Goal: Task Accomplishment & Management: Manage account settings

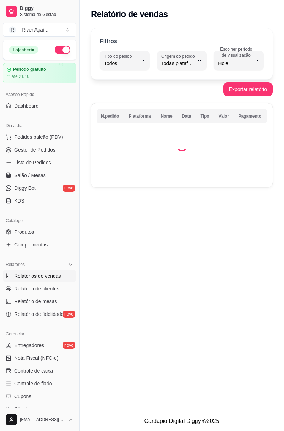
select select "ALL"
select select "0"
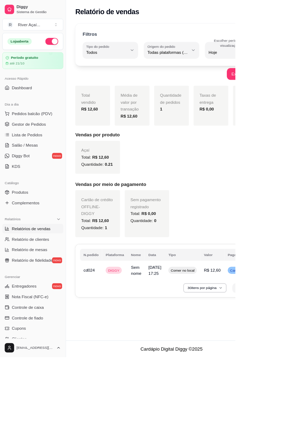
click at [44, 145] on link "Gestor de Pedidos" at bounding box center [39, 149] width 73 height 11
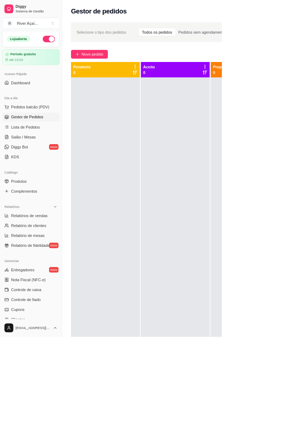
click at [114, 65] on button "Novo pedido" at bounding box center [114, 69] width 47 height 11
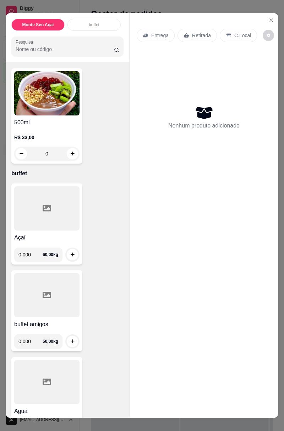
scroll to position [52, 0]
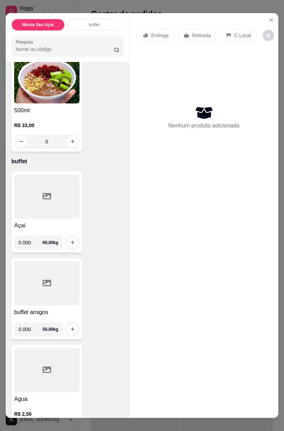
click at [37, 240] on input "0.000" at bounding box center [30, 243] width 24 height 14
type input "0.365"
click at [76, 238] on div at bounding box center [72, 243] width 14 height 14
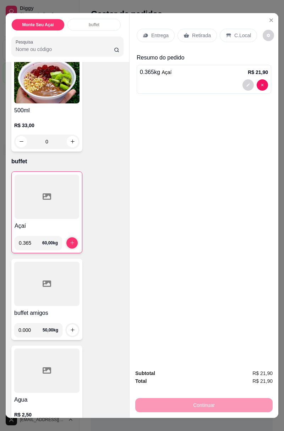
click at [72, 240] on icon "increase-product-quantity" at bounding box center [71, 242] width 5 height 5
click at [238, 33] on p "C.Local" at bounding box center [242, 35] width 17 height 7
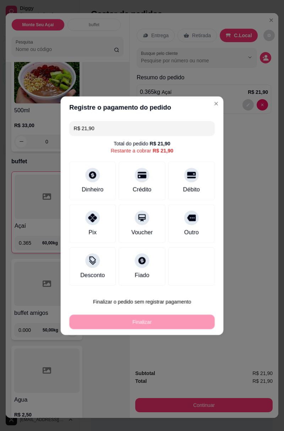
click at [206, 408] on div "Registre o pagamento do pedido R$ 21,90 Total do pedido R$ 21,90 Restante a cob…" at bounding box center [141, 216] width 290 height 442
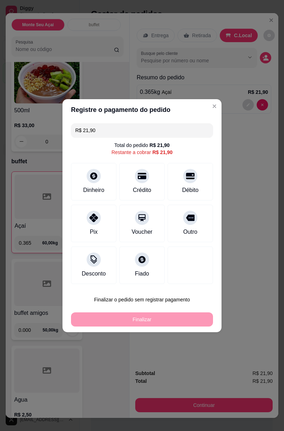
click at [97, 214] on icon at bounding box center [93, 218] width 9 height 9
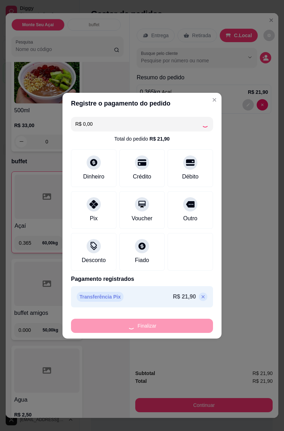
click at [152, 329] on div "Finalizar" at bounding box center [142, 326] width 142 height 14
type input "-R$ 21,90"
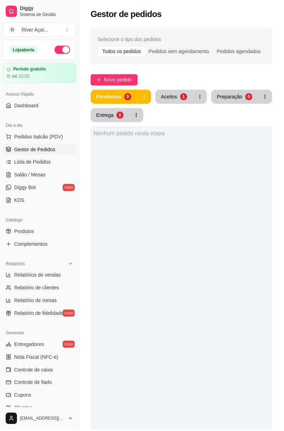
click at [46, 277] on span "Relatórios de vendas" at bounding box center [37, 276] width 47 height 7
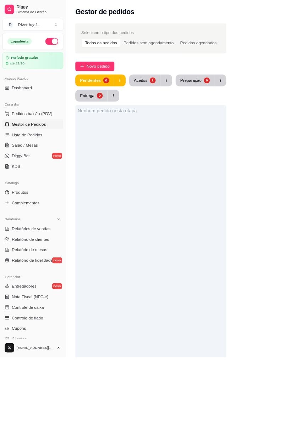
select select "ALL"
select select "0"
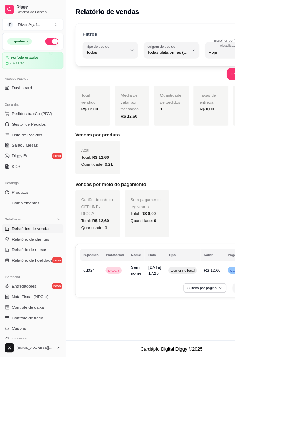
click at [49, 147] on span "Gestor de Pedidos" at bounding box center [34, 149] width 41 height 7
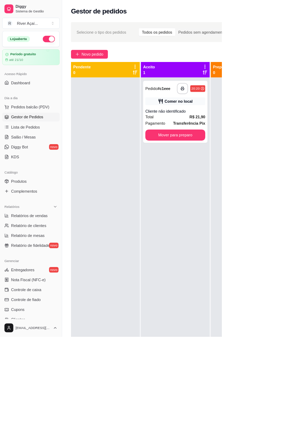
click at [110, 70] on span "Novo pedido" at bounding box center [118, 70] width 28 height 8
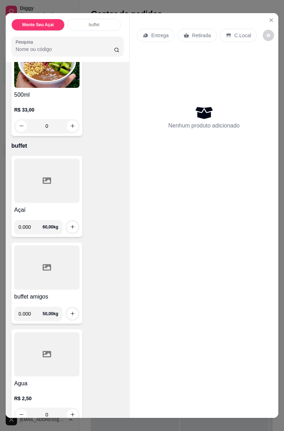
scroll to position [66, 0]
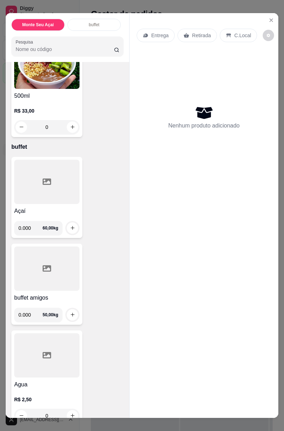
click at [38, 312] on input "0.000" at bounding box center [30, 315] width 24 height 14
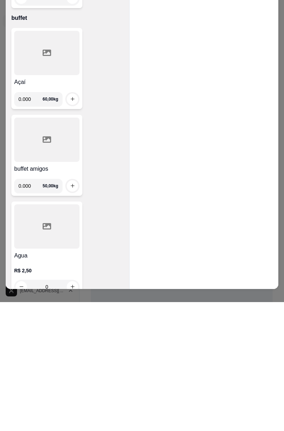
scroll to position [10, 0]
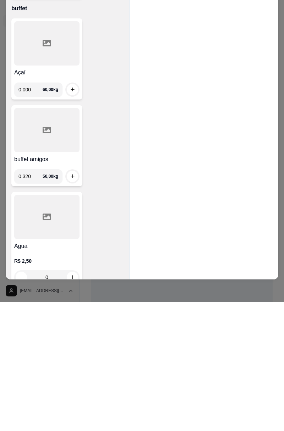
type input "0.320"
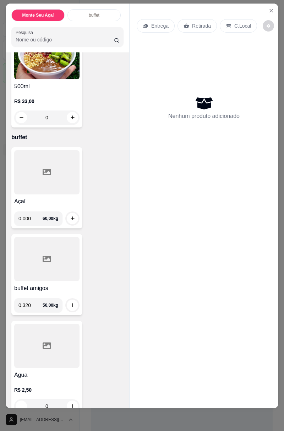
click at [73, 176] on div at bounding box center [46, 172] width 65 height 44
click at [242, 162] on div "Nenhum produto adicionado" at bounding box center [203, 107] width 134 height 139
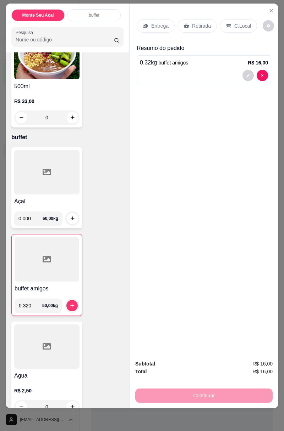
click at [76, 302] on button "increase-product-quantity" at bounding box center [71, 305] width 11 height 11
click at [240, 27] on p "C.Local" at bounding box center [242, 25] width 17 height 7
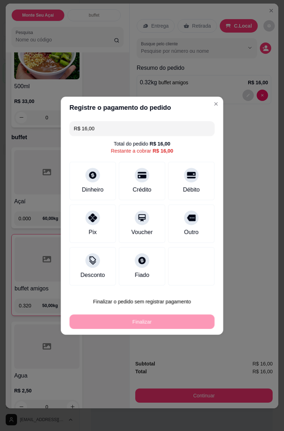
click at [205, 393] on div "Registre o pagamento do pedido R$ 16,00 Total do pedido R$ 16,00 Restante a cob…" at bounding box center [142, 215] width 290 height 441
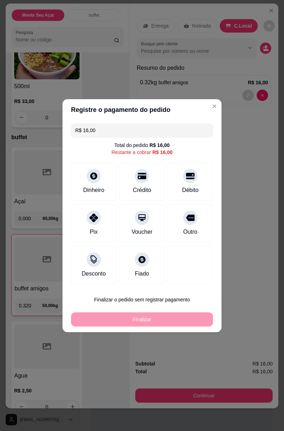
click at [184, 176] on div at bounding box center [190, 176] width 14 height 14
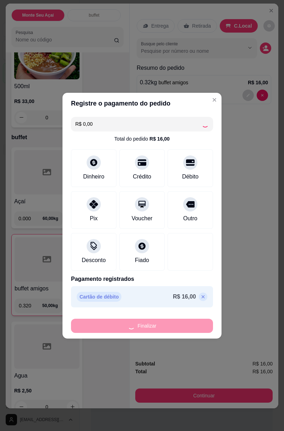
click at [163, 320] on div "Finalizar" at bounding box center [142, 326] width 142 height 14
type input "-R$ 16,00"
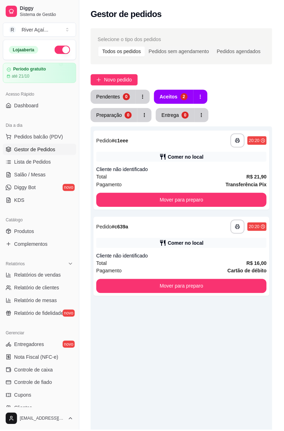
click at [176, 99] on div "Aceitos" at bounding box center [169, 97] width 18 height 7
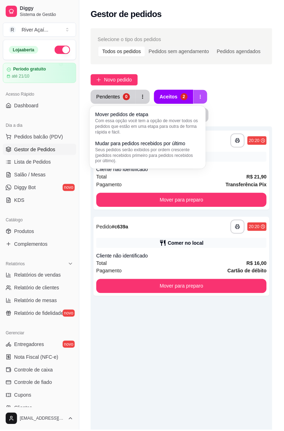
click at [203, 95] on button "button" at bounding box center [201, 97] width 14 height 14
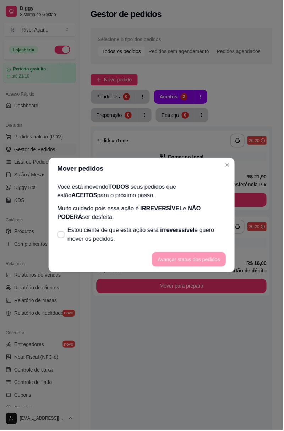
click at [167, 114] on div "Mover pedidos de etapa Com essa opção você tem a opção de mover todos os pedido…" at bounding box center [150, 122] width 101 height 23
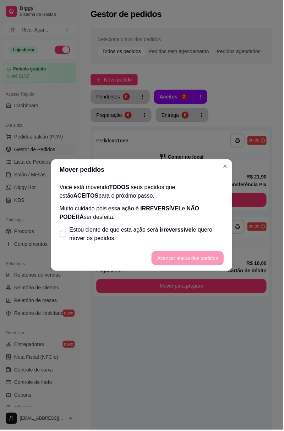
click at [119, 232] on span "Estou ciente de que esta ação será irreverssível e quero mover os pedidos." at bounding box center [146, 235] width 155 height 17
click at [64, 236] on input "Estou ciente de que esta ação será irreverssível e quero mover os pedidos." at bounding box center [61, 238] width 5 height 5
checkbox input "true"
click at [181, 258] on footer "Avançar status dos pedidos" at bounding box center [141, 259] width 181 height 26
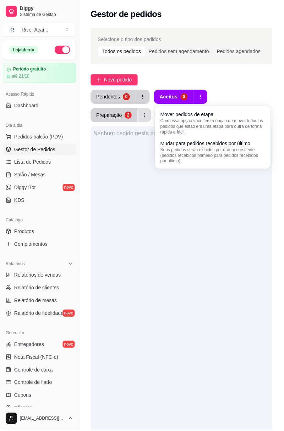
click at [145, 114] on icon "button" at bounding box center [144, 116] width 1 height 4
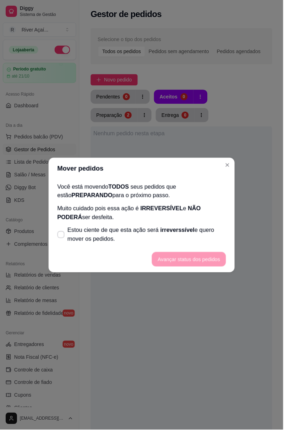
click at [238, 119] on span "Com essa opção você tem a opção de mover todos os pedidos que estão em uma etap…" at bounding box center [215, 126] width 101 height 16
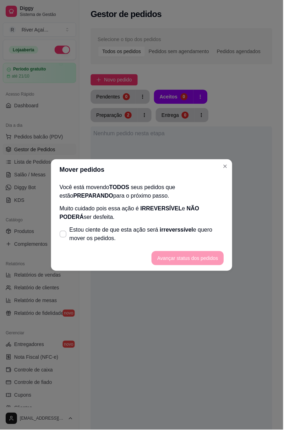
click at [118, 231] on span "Estou ciente de que esta ação será irreverssível e quero mover os pedidos." at bounding box center [146, 235] width 155 height 17
click at [64, 236] on input "Estou ciente de que esta ação será irreverssível e quero mover os pedidos." at bounding box center [61, 238] width 5 height 5
checkbox input "true"
click at [162, 259] on footer "Avançar status dos pedidos" at bounding box center [141, 259] width 181 height 26
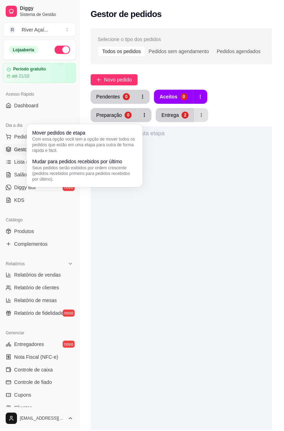
click at [195, 113] on button "button" at bounding box center [202, 116] width 14 height 14
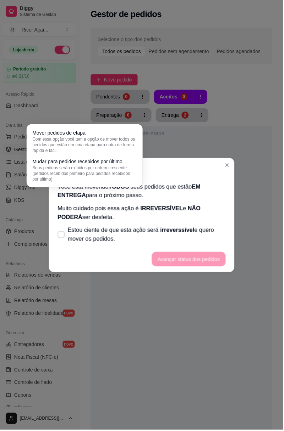
click at [109, 141] on div "Mover pedidos Você está movendo TODOS seus pedidos que estão EM ENTREGA para o …" at bounding box center [142, 216] width 290 height 442
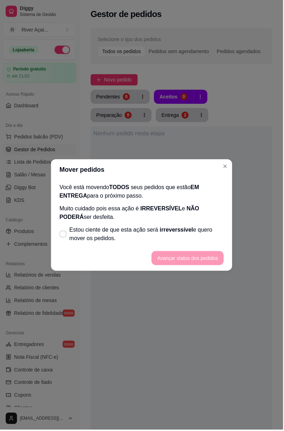
click at [108, 237] on span "Estou ciente de que esta ação será irreverssível e quero mover os pedidos." at bounding box center [146, 235] width 155 height 17
click at [64, 237] on input "Estou ciente de que esta ação será irreverssível e quero mover os pedidos." at bounding box center [61, 238] width 5 height 5
checkbox input "true"
click at [189, 258] on footer "Avançar status dos pedidos" at bounding box center [141, 259] width 181 height 26
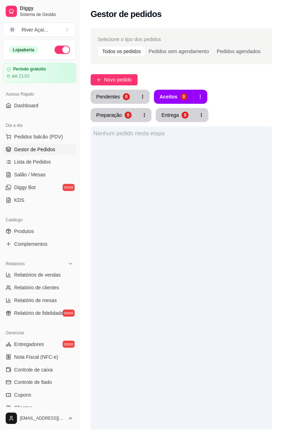
click at [44, 272] on link "Relatórios de vendas" at bounding box center [39, 275] width 73 height 11
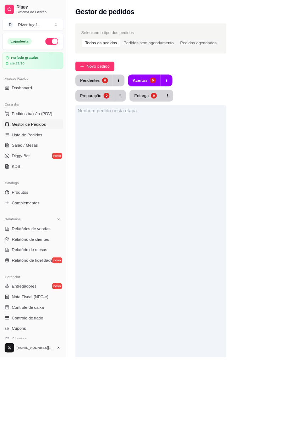
select select "ALL"
select select "0"
